Goal: Check status: Check status

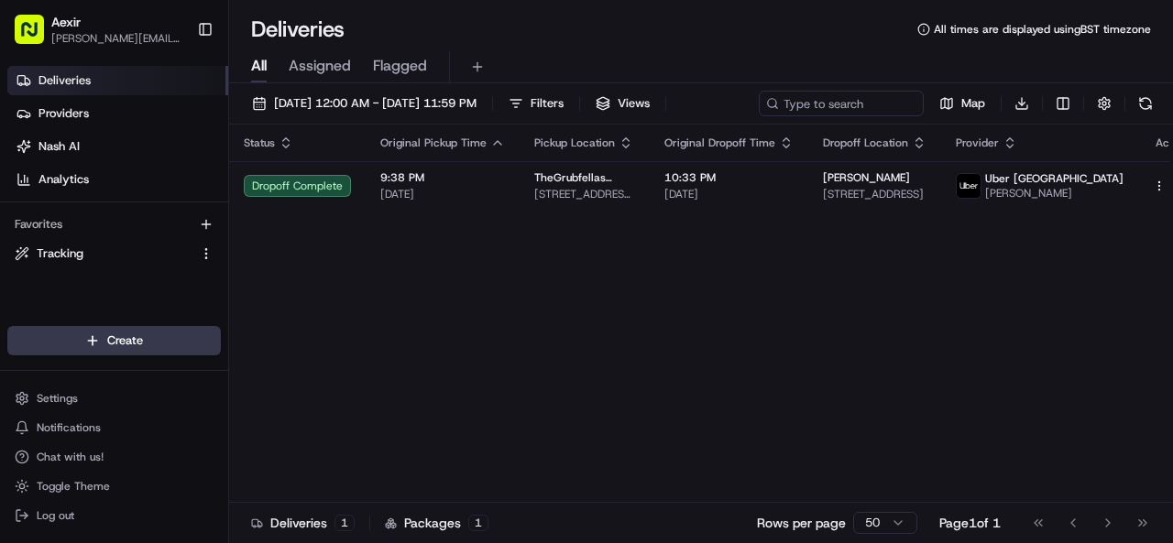
click at [572, 98] on button "Filters" at bounding box center [535, 104] width 71 height 26
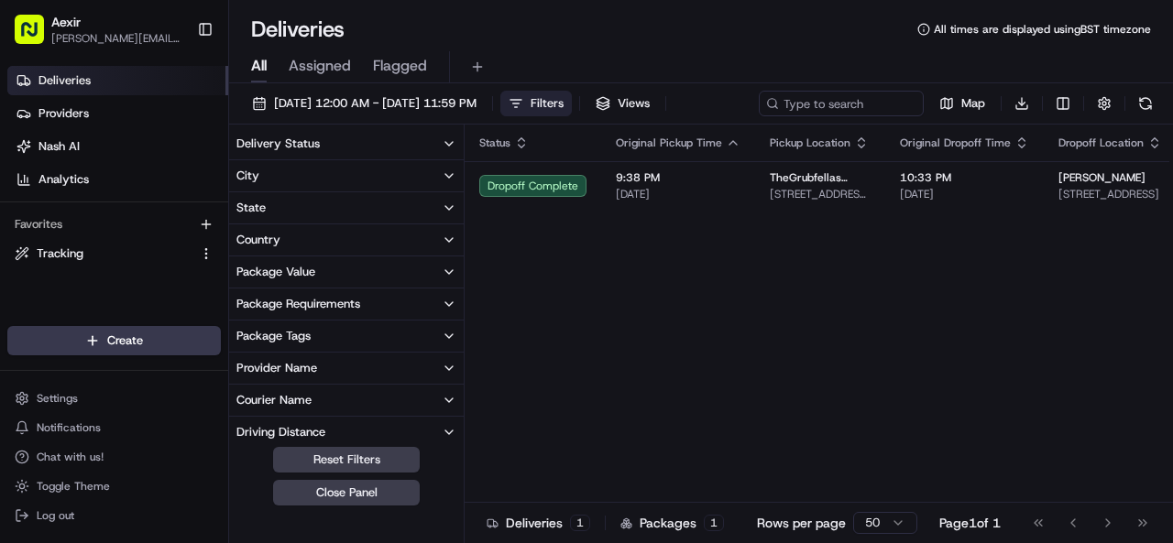
click at [410, 129] on button "Delivery Status" at bounding box center [346, 143] width 235 height 31
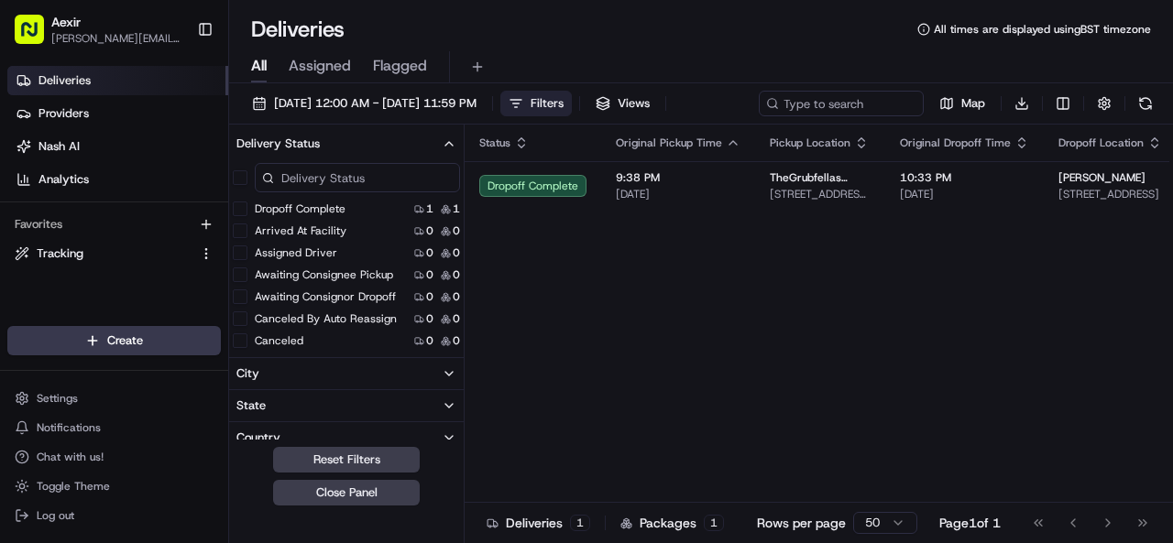
click at [410, 129] on button "Delivery Status" at bounding box center [346, 143] width 235 height 31
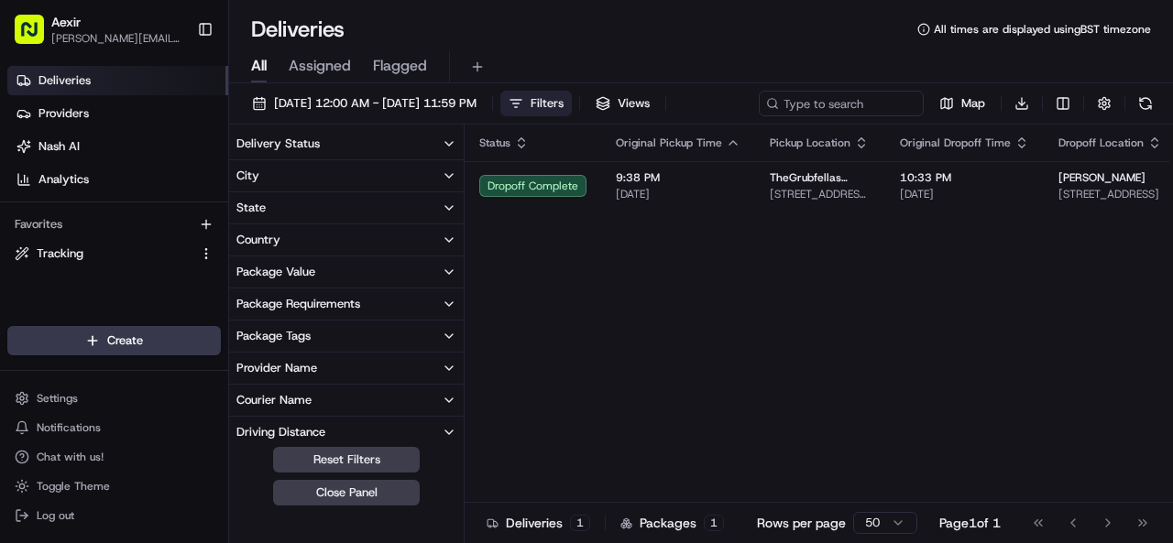
click at [564, 105] on span "Filters" at bounding box center [547, 103] width 33 height 16
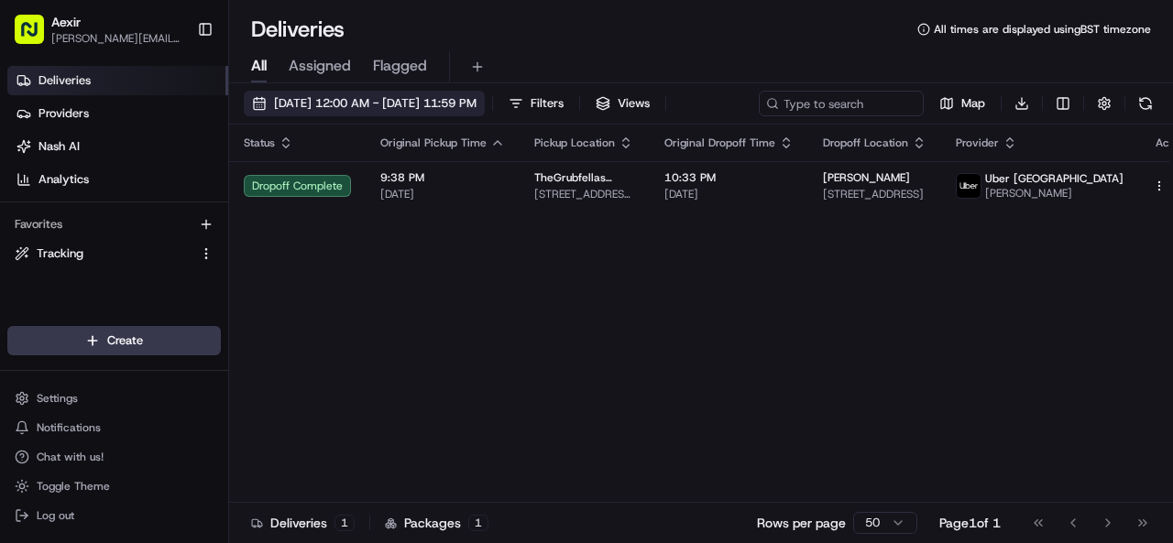
click at [477, 111] on span "[DATE] 12:00 AM - [DATE] 11:59 PM" at bounding box center [375, 103] width 203 height 16
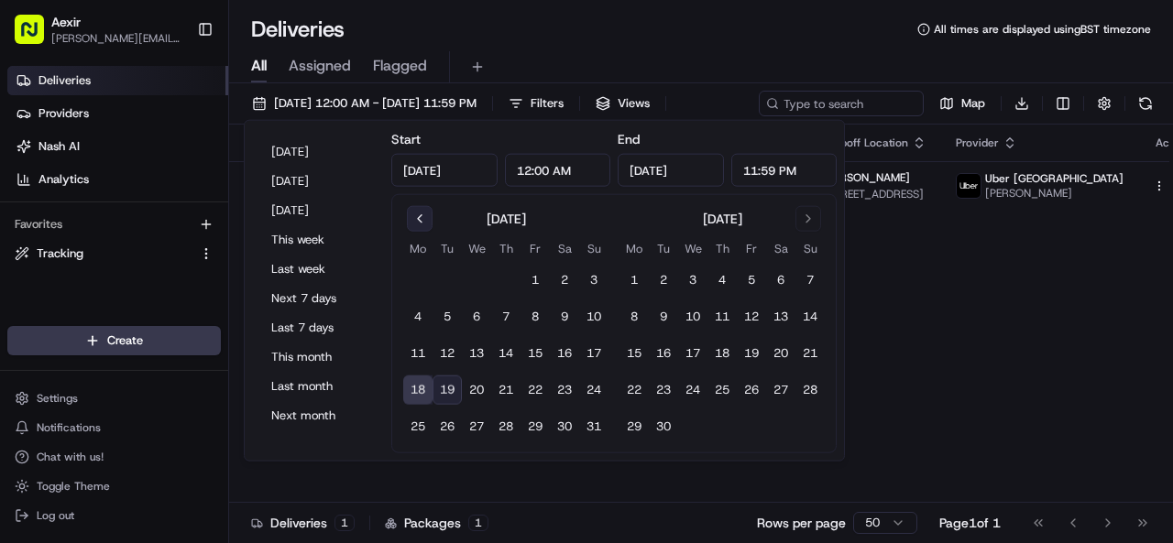
click at [414, 225] on button "Go to previous month" at bounding box center [420, 219] width 26 height 26
click at [425, 170] on input "[DATE]" at bounding box center [444, 170] width 106 height 33
click at [413, 210] on button "Go to previous month" at bounding box center [420, 219] width 26 height 26
click at [569, 340] on button "17" at bounding box center [564, 353] width 29 height 29
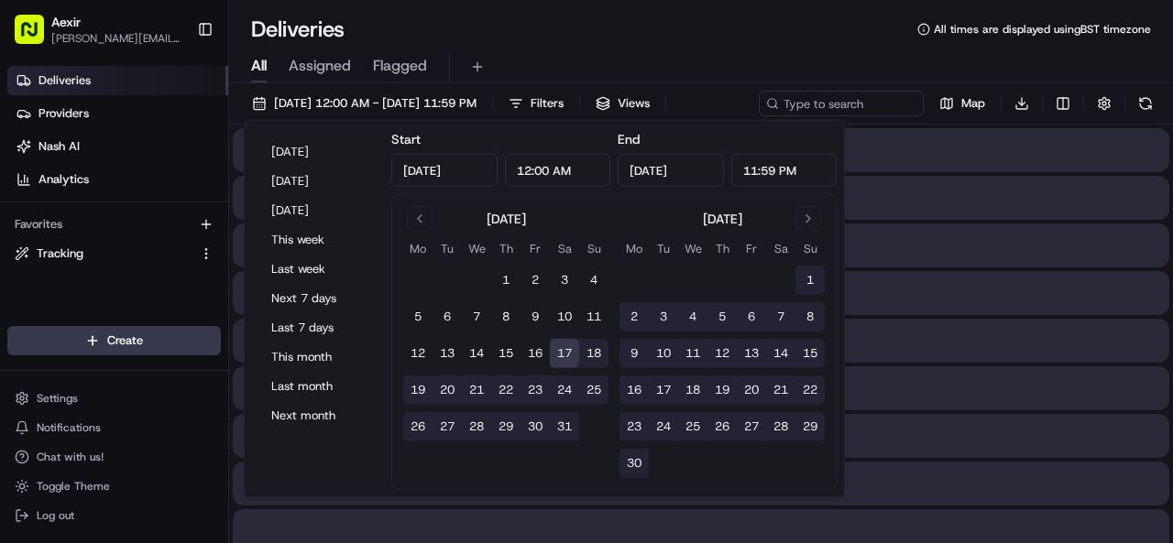
click at [649, 160] on input "[DATE]" at bounding box center [671, 170] width 106 height 33
click at [522, 396] on button "23" at bounding box center [535, 390] width 29 height 29
click at [542, 393] on button "23" at bounding box center [535, 390] width 29 height 29
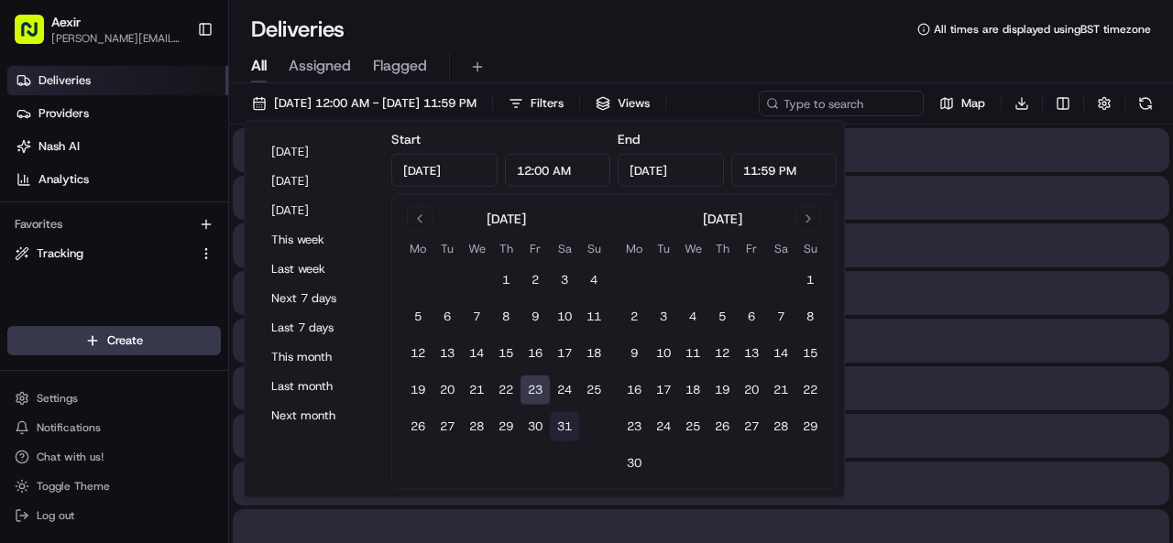
type input "[DATE]"
click at [560, 422] on button "31" at bounding box center [564, 426] width 29 height 29
type input "[DATE]"
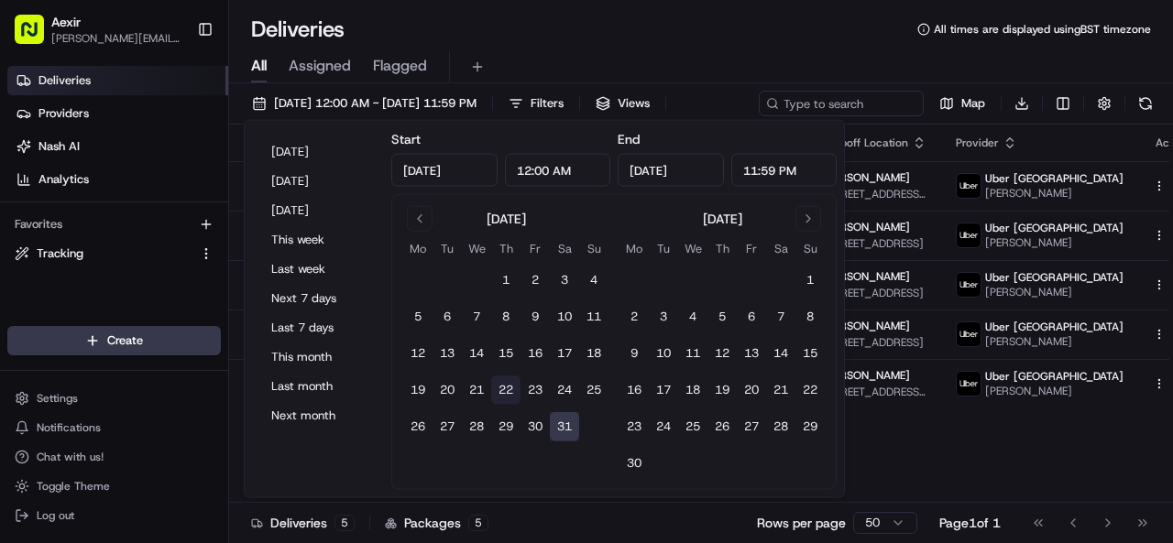
click at [500, 376] on button "22" at bounding box center [505, 390] width 29 height 29
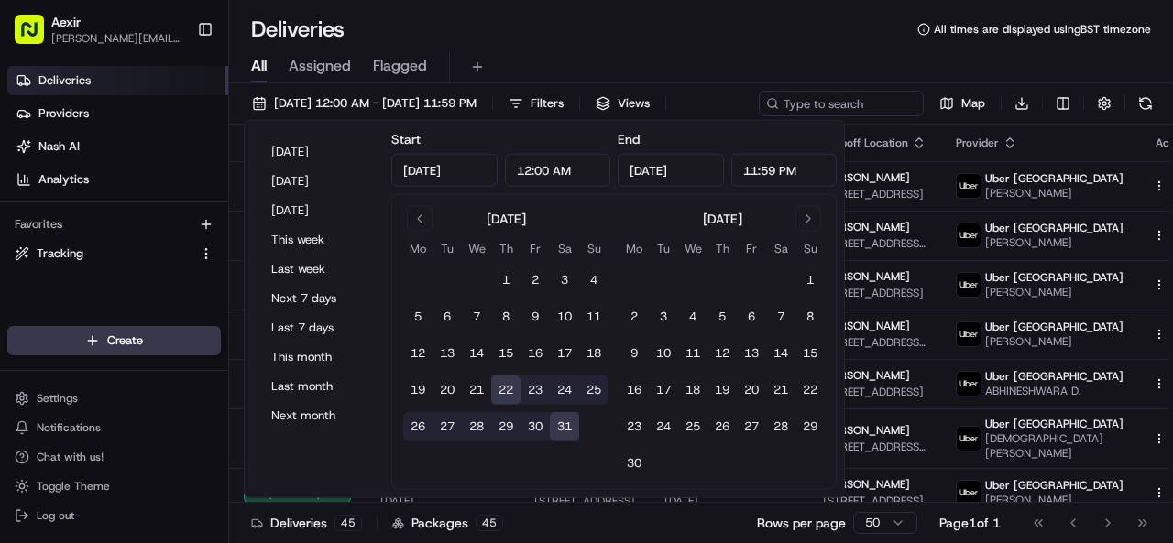
click at [455, 184] on input "[DATE]" at bounding box center [444, 170] width 106 height 33
click at [809, 280] on button "1" at bounding box center [809, 280] width 29 height 29
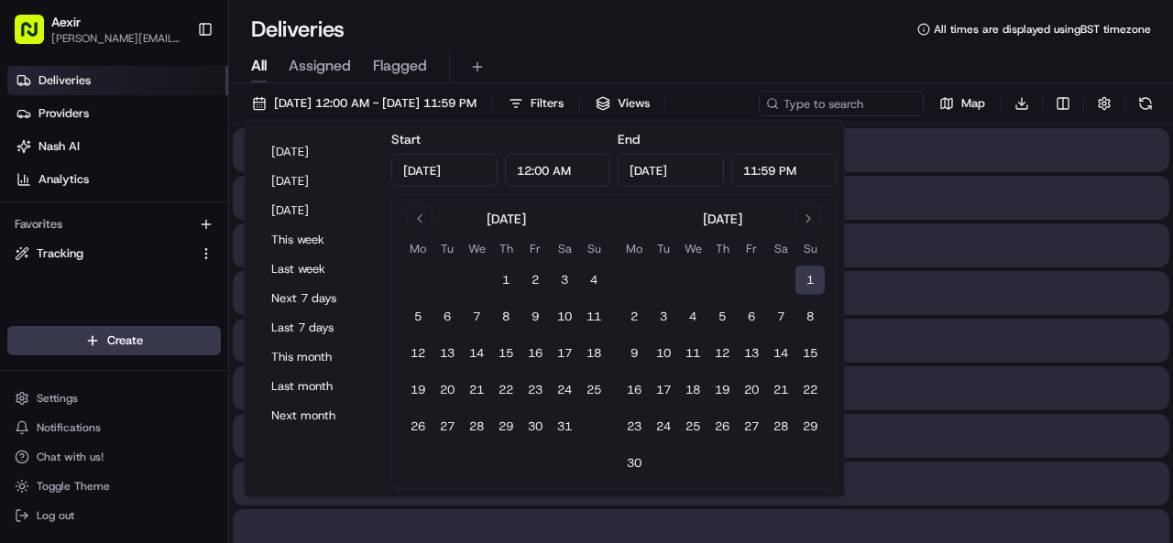
type input "[DATE]"
click at [662, 165] on input "[DATE]" at bounding box center [671, 170] width 106 height 33
click at [801, 213] on button "Go to next month" at bounding box center [808, 219] width 26 height 26
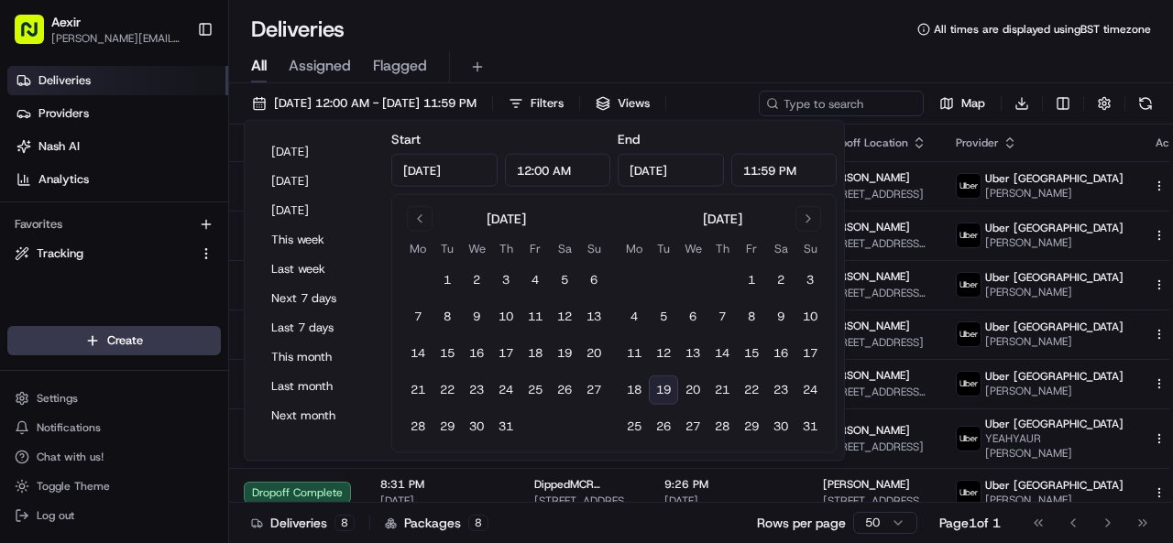
click at [667, 384] on button "19" at bounding box center [663, 390] width 29 height 29
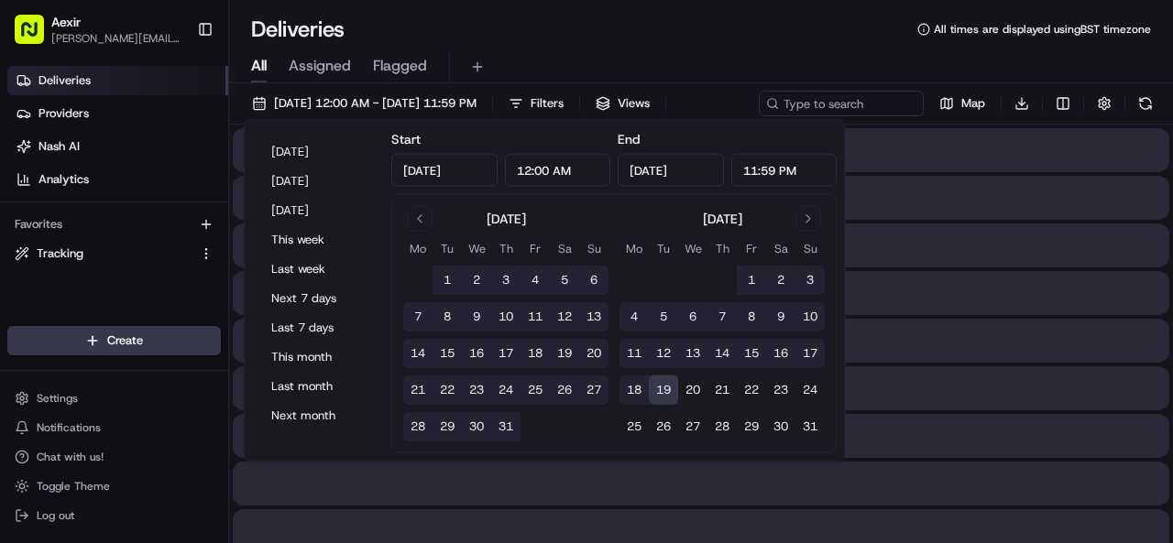
type input "[DATE]"
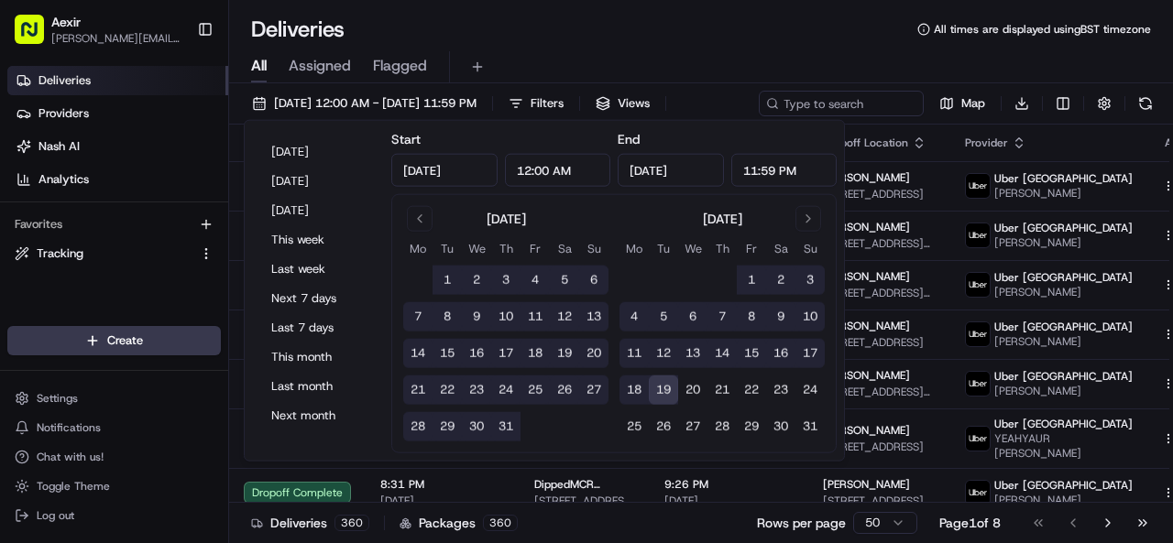
click at [718, 21] on div "Deliveries All times are displayed using BST timezone" at bounding box center [701, 29] width 944 height 29
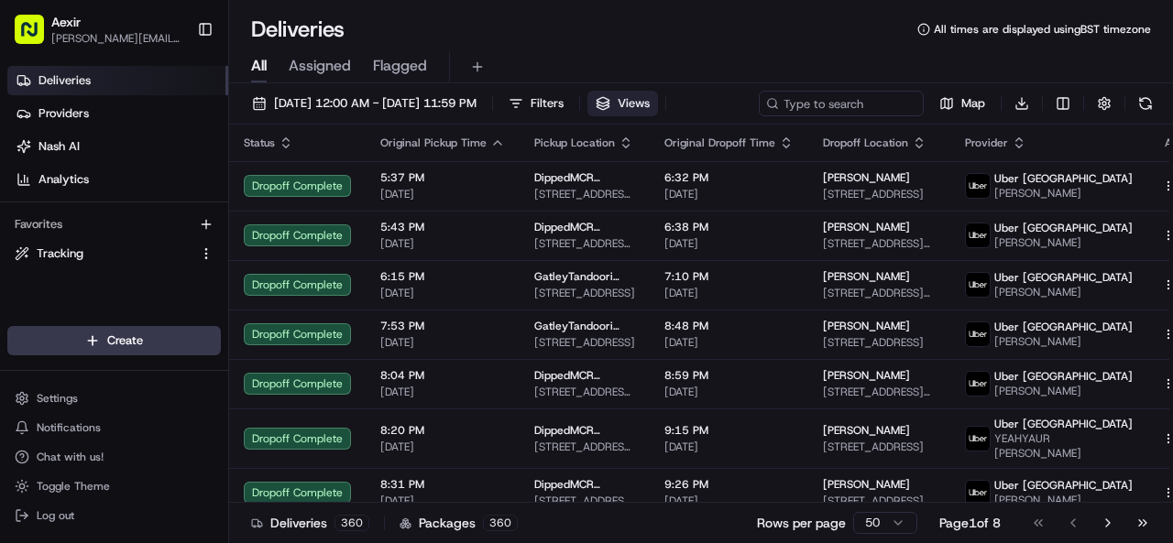
click at [650, 96] on span "Views" at bounding box center [634, 103] width 32 height 16
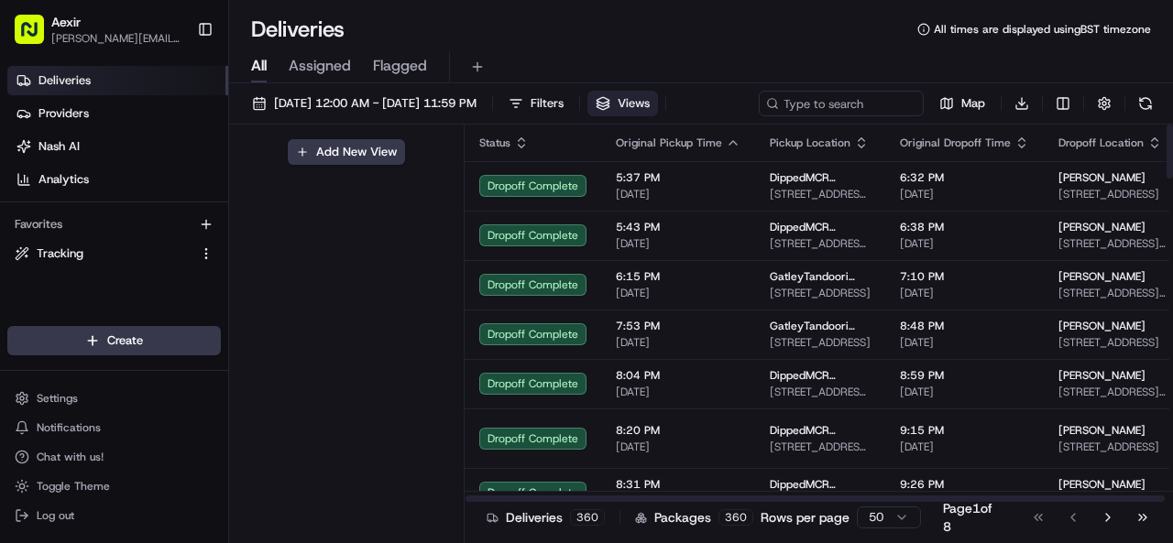
click at [727, 21] on div "Deliveries All times are displayed using BST timezone" at bounding box center [701, 29] width 944 height 29
click at [658, 107] on button "Views" at bounding box center [622, 104] width 71 height 26
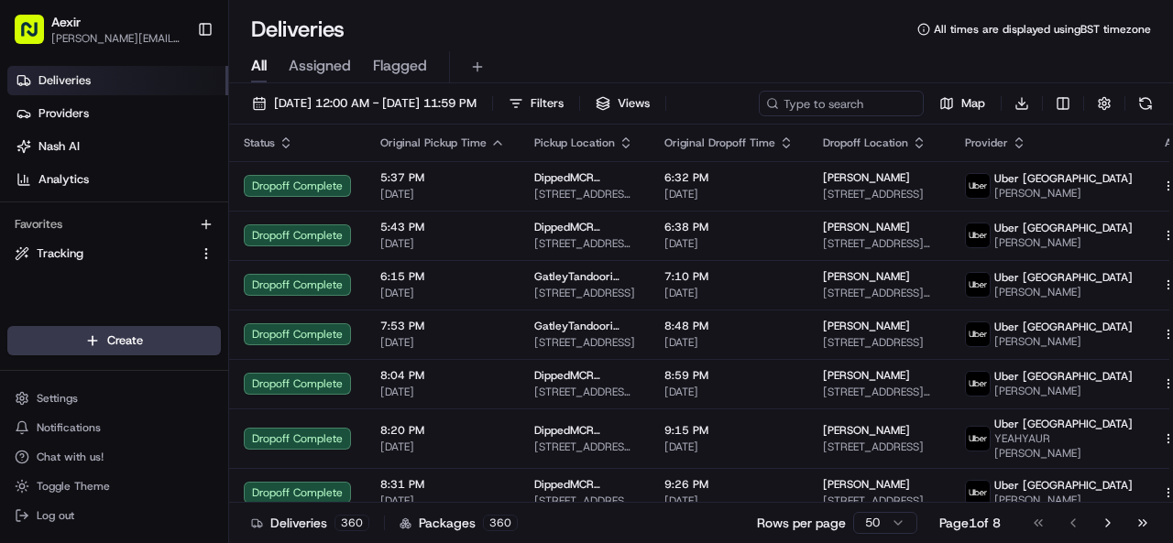
click at [696, 60] on div "All Assigned Flagged" at bounding box center [701, 67] width 944 height 32
click at [564, 101] on span "Filters" at bounding box center [547, 103] width 33 height 16
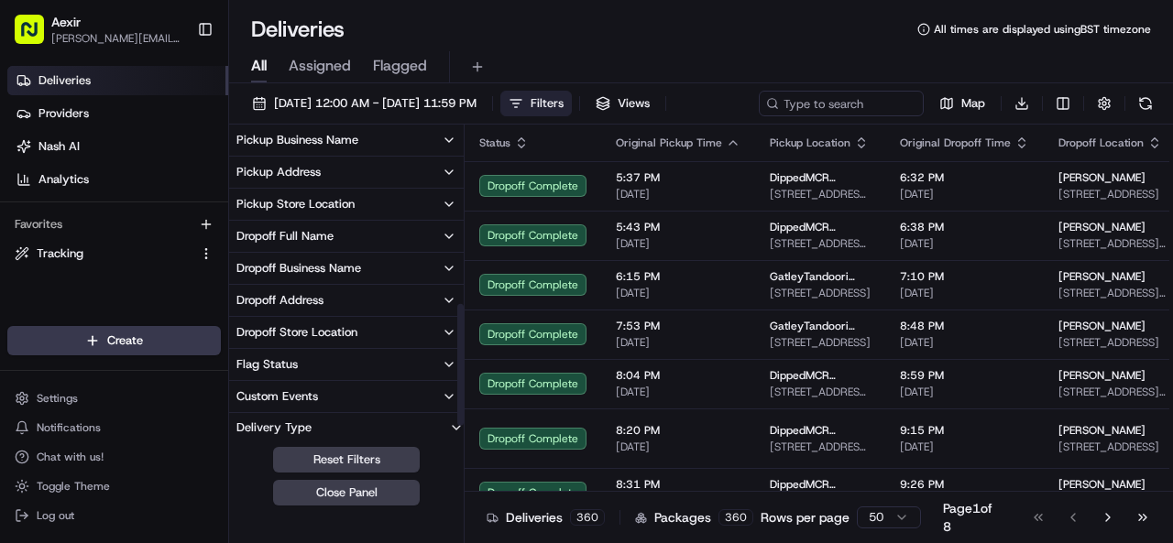
scroll to position [449, 0]
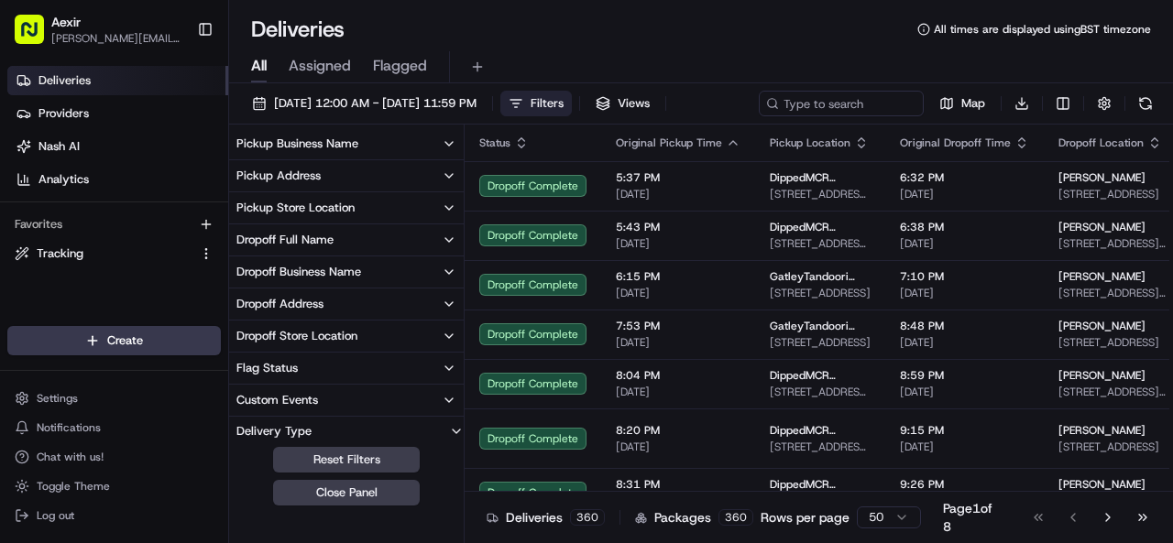
click at [453, 210] on icon "button" at bounding box center [449, 208] width 15 height 15
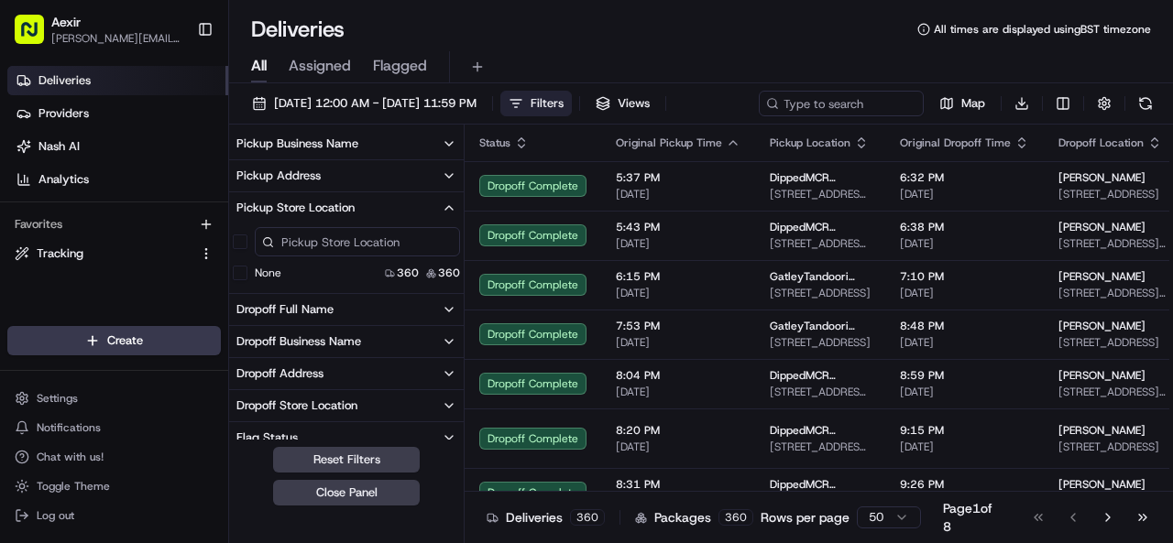
click at [396, 237] on input at bounding box center [357, 241] width 205 height 29
type input "g"
type input "d"
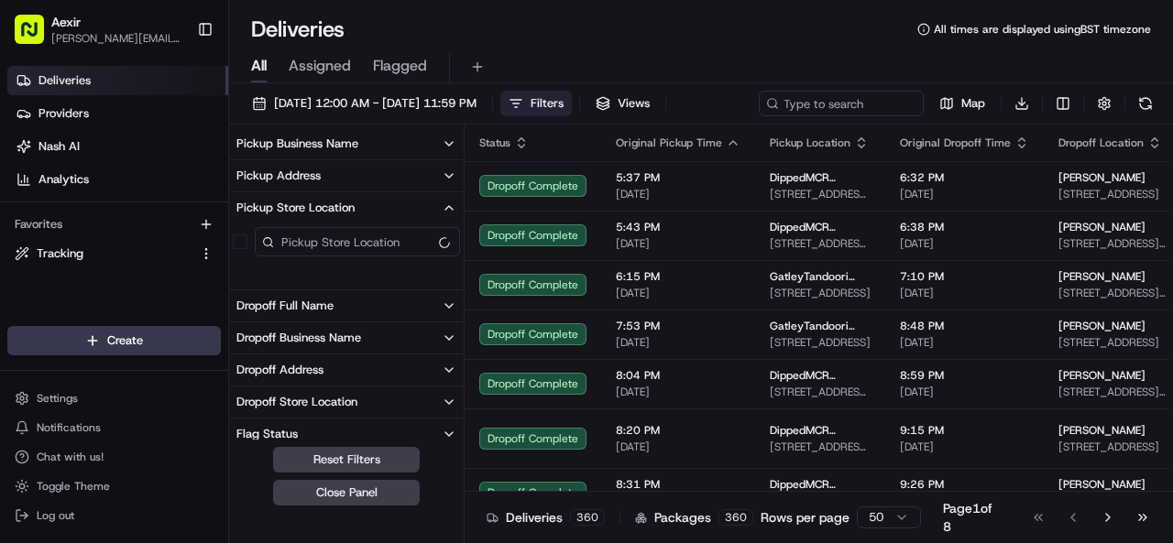
click at [447, 169] on icon "button" at bounding box center [449, 176] width 15 height 15
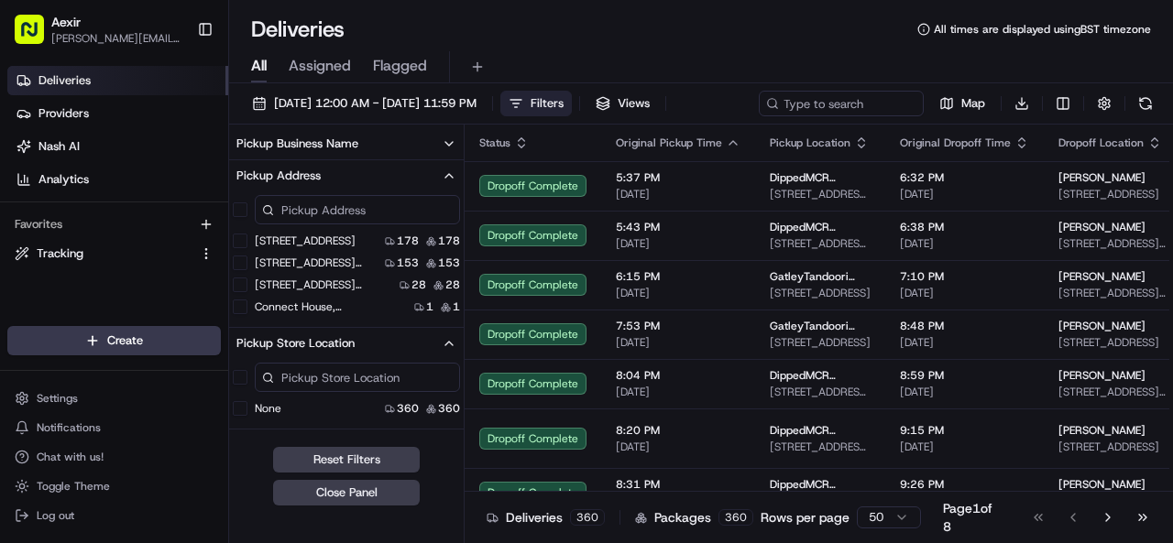
click at [560, 51] on div "All Assigned Flagged" at bounding box center [701, 67] width 944 height 32
click at [351, 485] on button "Close Panel" at bounding box center [346, 493] width 147 height 26
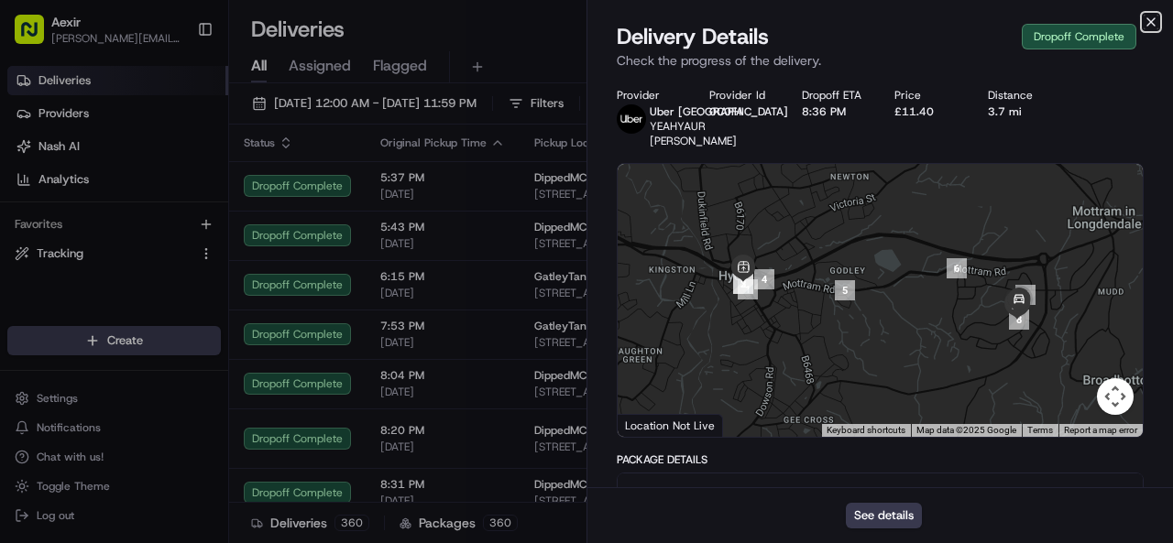
click at [1156, 19] on icon "button" at bounding box center [1151, 22] width 15 height 15
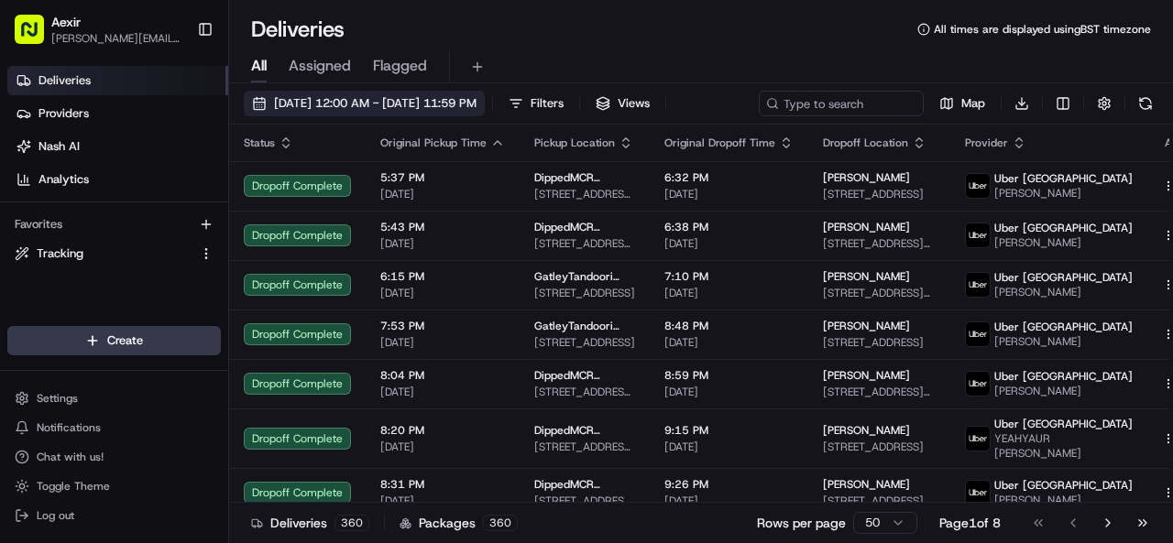
click at [485, 94] on button "[DATE] 12:00 AM - [DATE] 11:59 PM" at bounding box center [364, 104] width 241 height 26
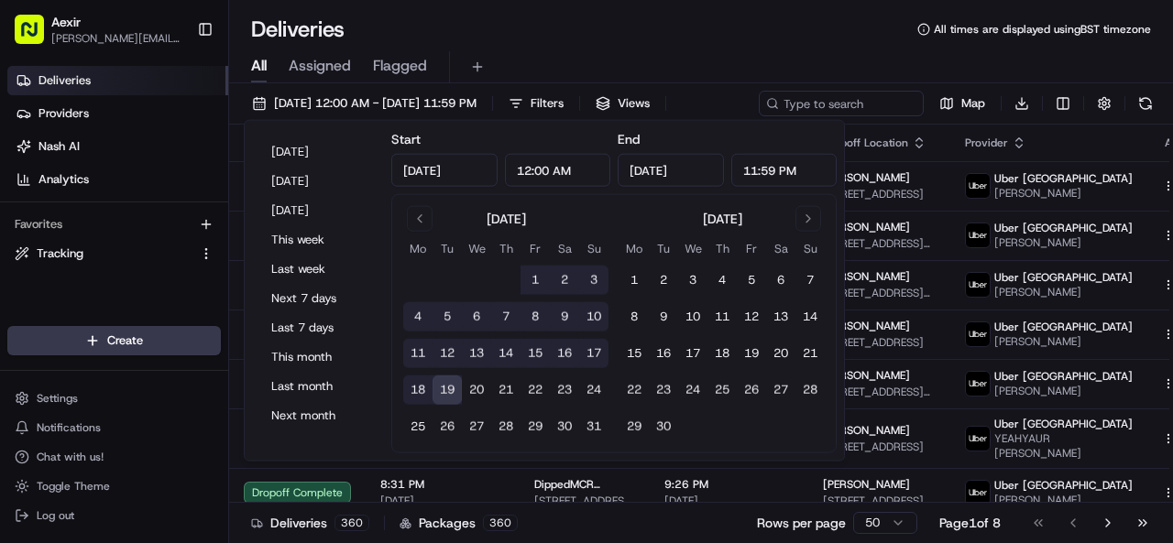
click at [685, 63] on div "All Assigned Flagged" at bounding box center [701, 67] width 944 height 32
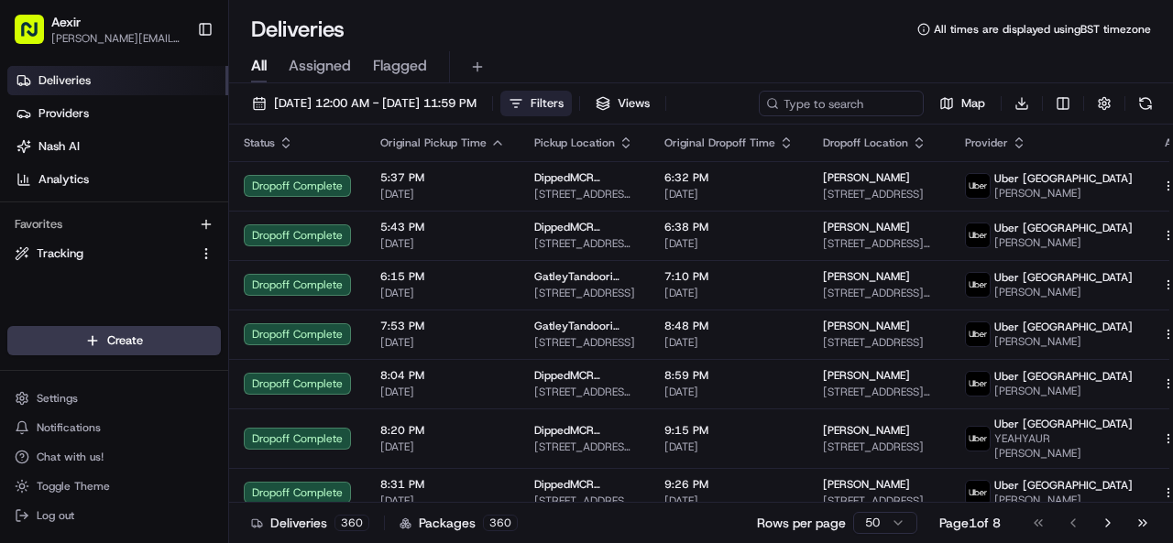
click at [572, 93] on button "Filters" at bounding box center [535, 104] width 71 height 26
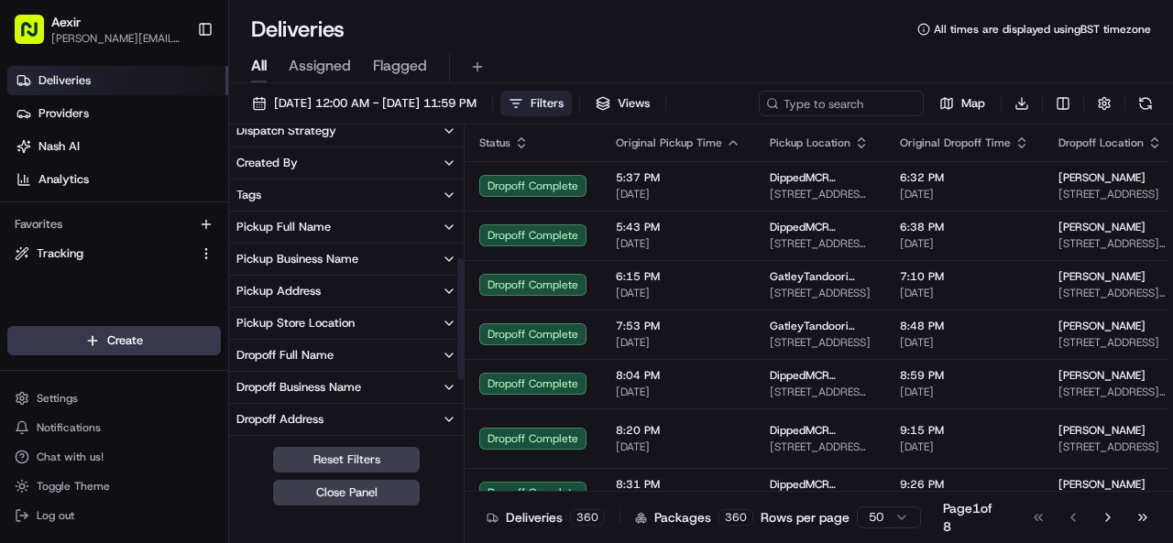
scroll to position [0, 0]
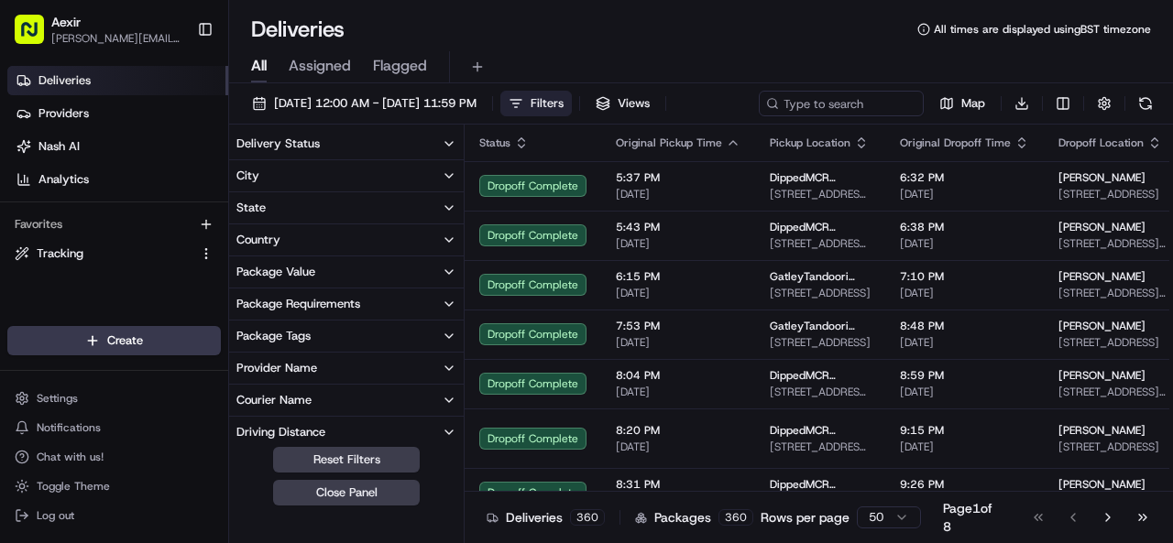
click at [434, 140] on button "Delivery Status" at bounding box center [346, 143] width 235 height 31
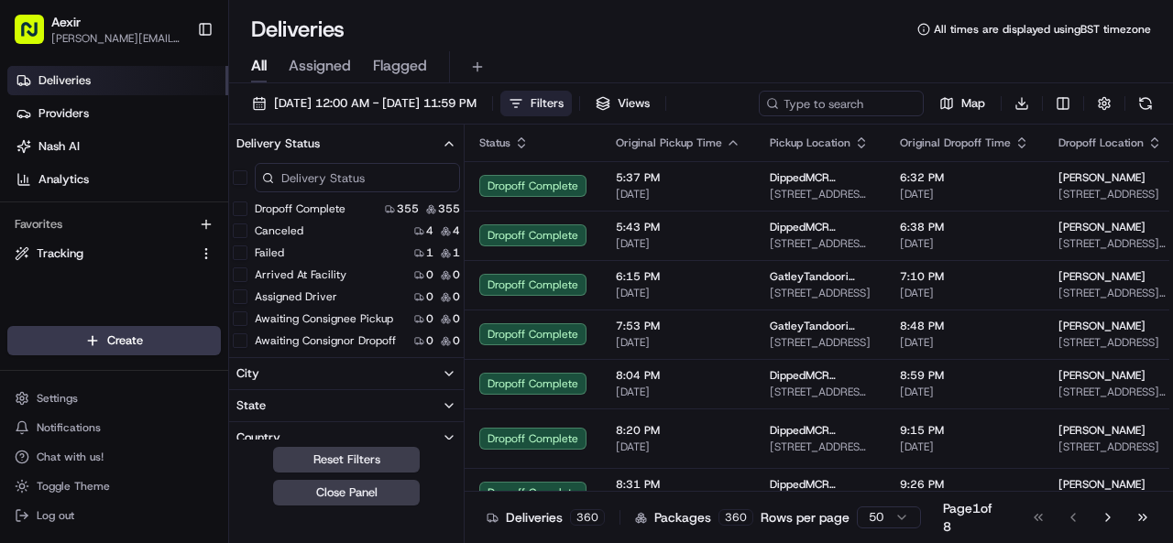
click at [440, 155] on button "Delivery Status" at bounding box center [346, 143] width 235 height 31
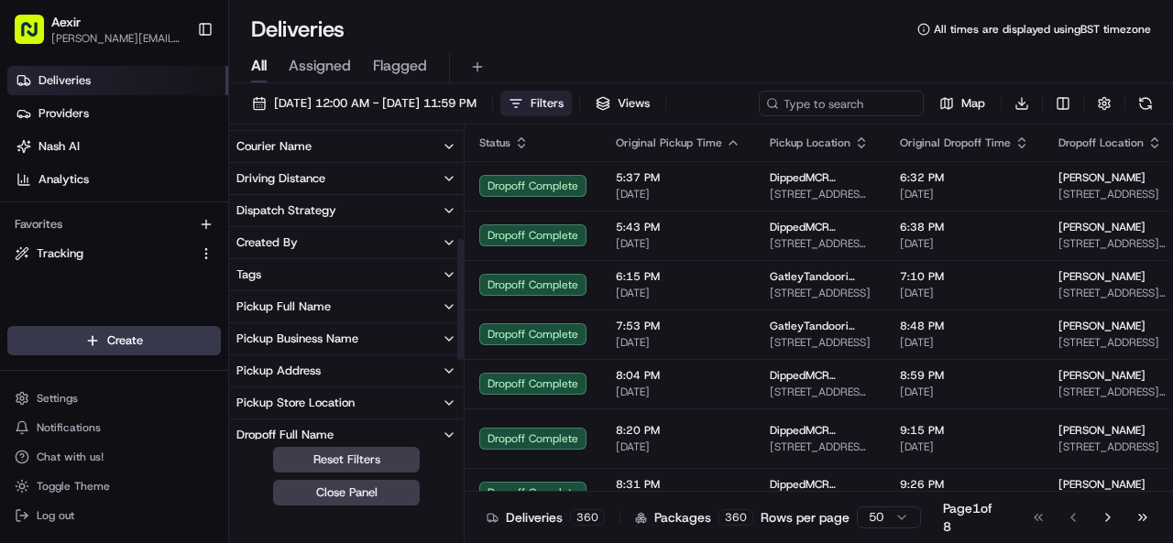
scroll to position [283, 0]
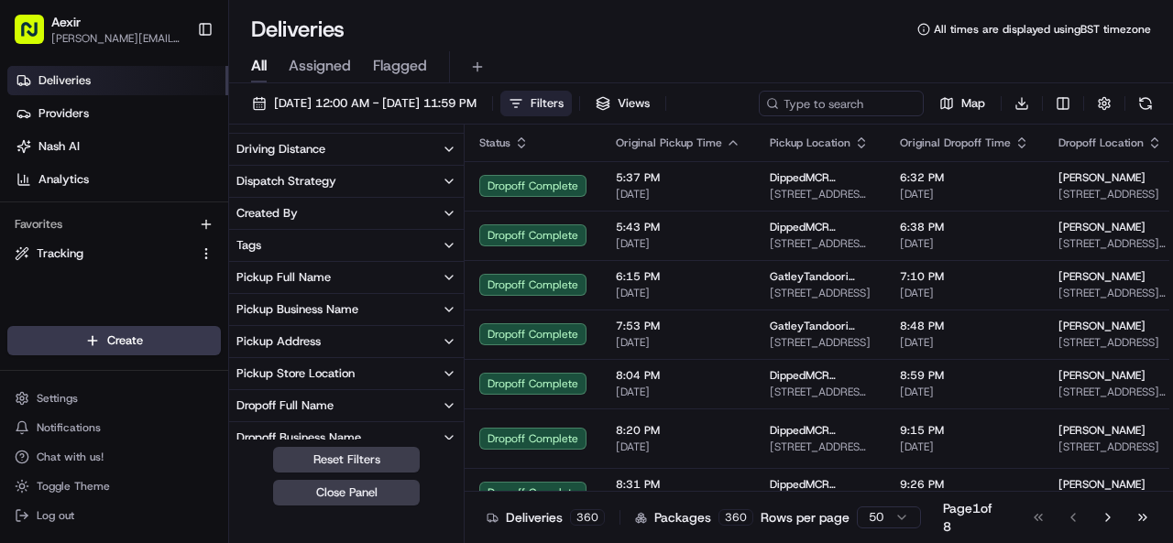
click at [451, 208] on icon "button" at bounding box center [449, 213] width 15 height 15
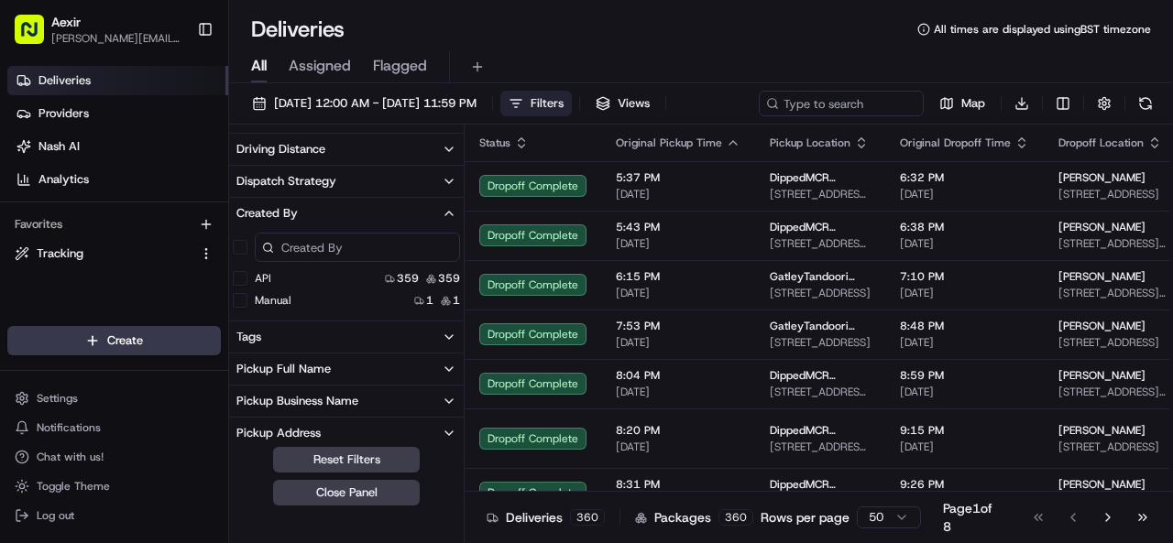
click at [451, 208] on icon "button" at bounding box center [449, 213] width 15 height 15
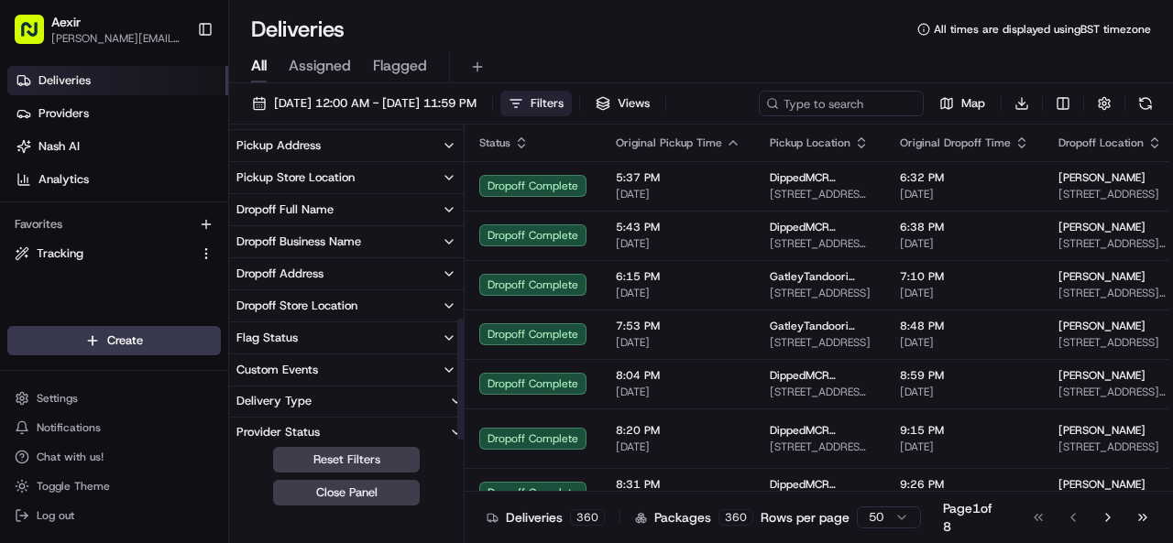
scroll to position [488, 0]
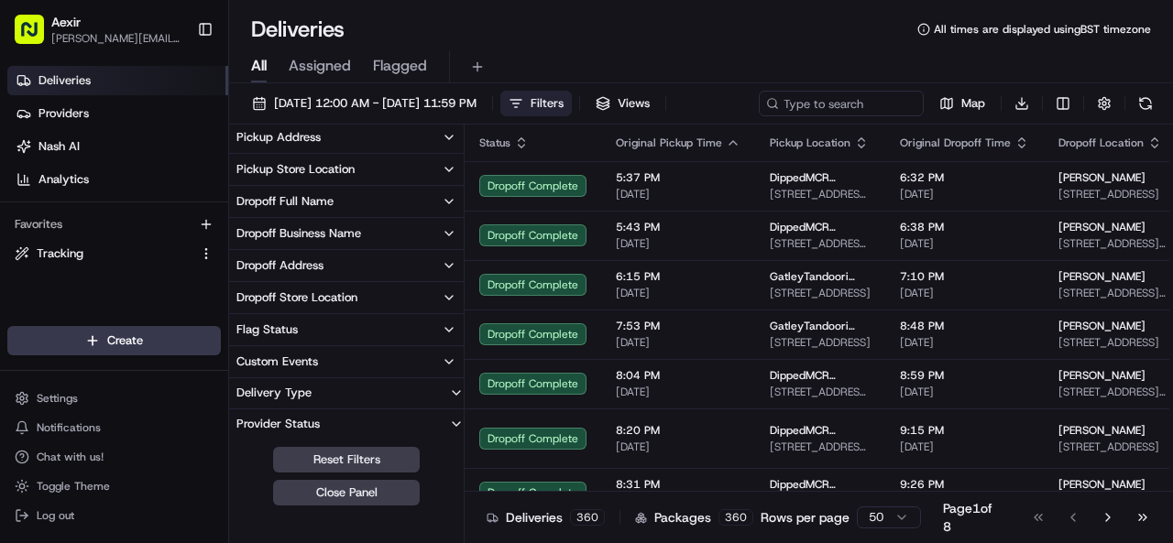
click at [444, 329] on icon "button" at bounding box center [449, 330] width 15 height 15
click at [455, 393] on icon "button" at bounding box center [456, 393] width 7 height 4
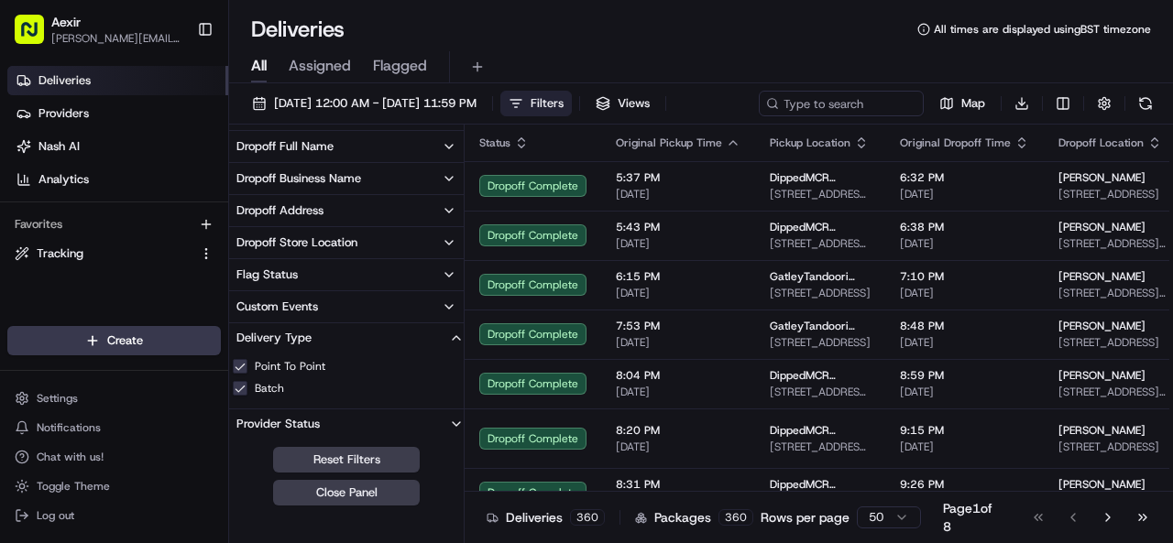
click at [445, 338] on button "Delivery Type" at bounding box center [346, 337] width 235 height 29
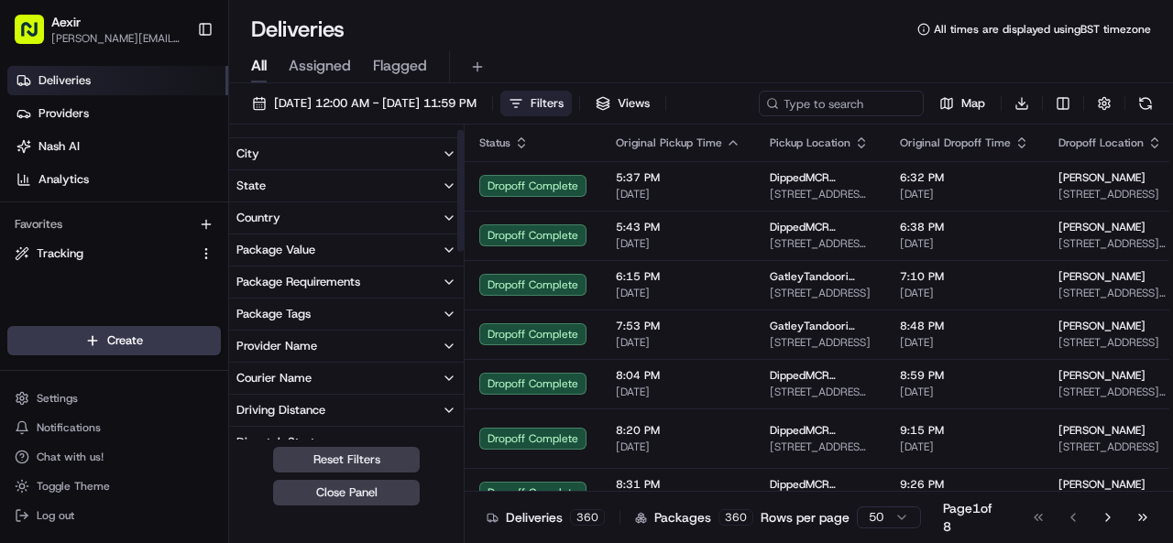
scroll to position [0, 0]
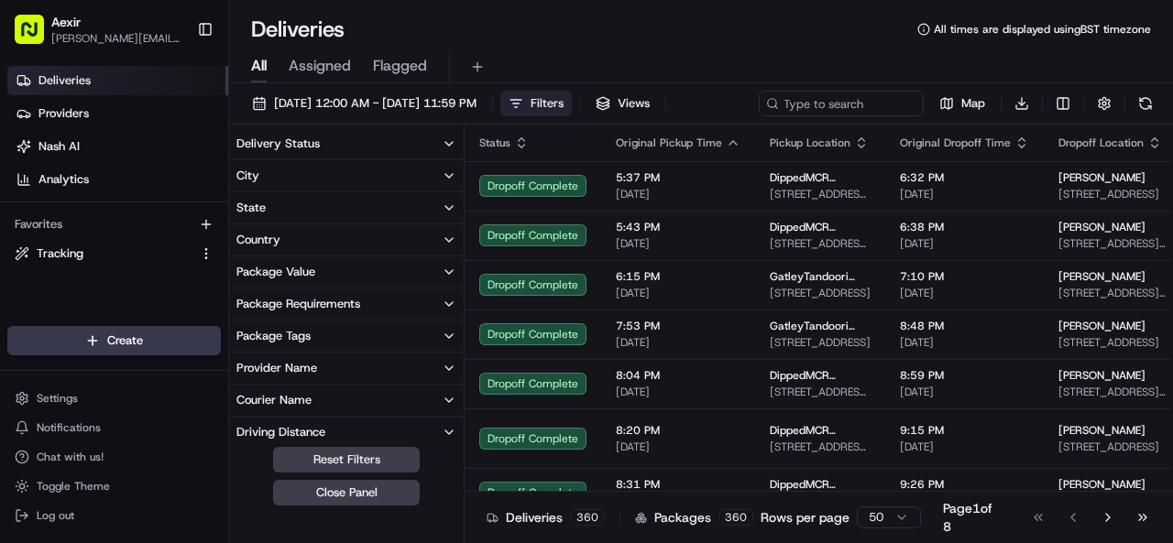
click at [657, 45] on div "All Assigned Flagged" at bounding box center [701, 63] width 944 height 39
